Goal: Find specific page/section: Find specific page/section

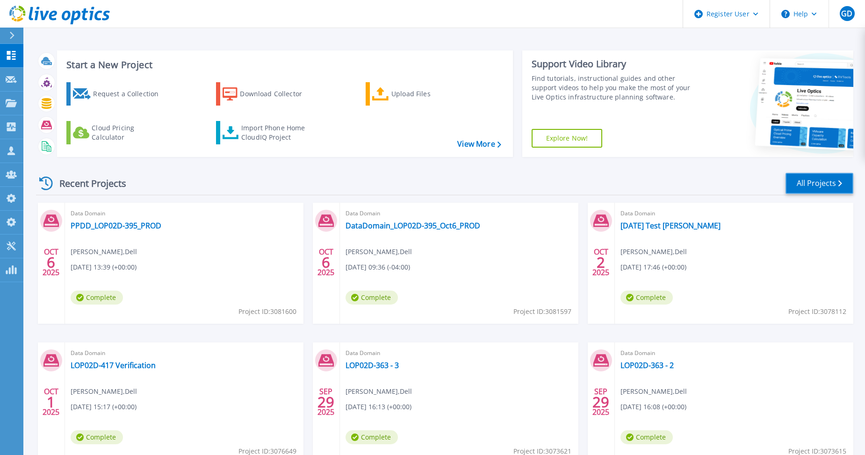
click at [814, 186] on link "All Projects" at bounding box center [820, 183] width 68 height 21
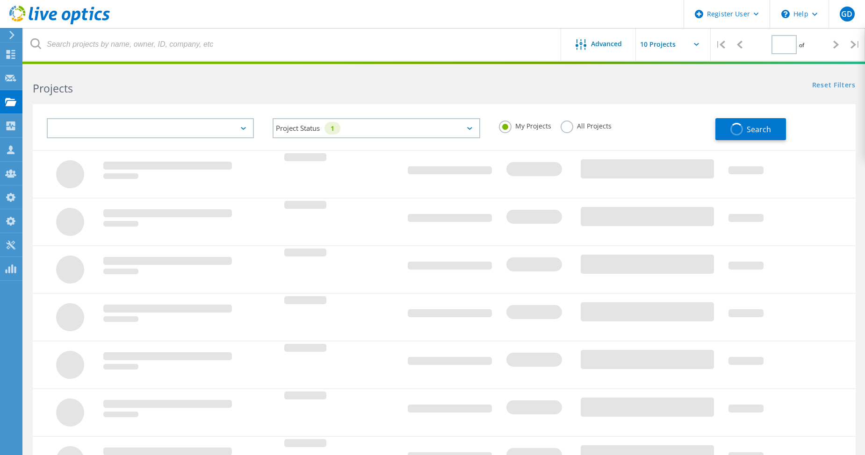
type input "1"
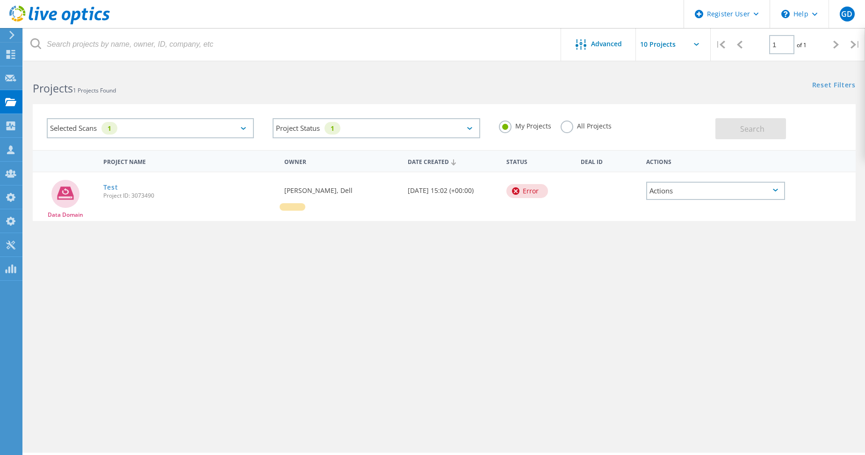
click at [568, 122] on label "All Projects" at bounding box center [586, 125] width 51 height 9
click at [0, 0] on input "All Projects" at bounding box center [0, 0] width 0 height 0
click at [749, 127] on span "Search" at bounding box center [752, 129] width 24 height 10
